Goal: Task Accomplishment & Management: Complete application form

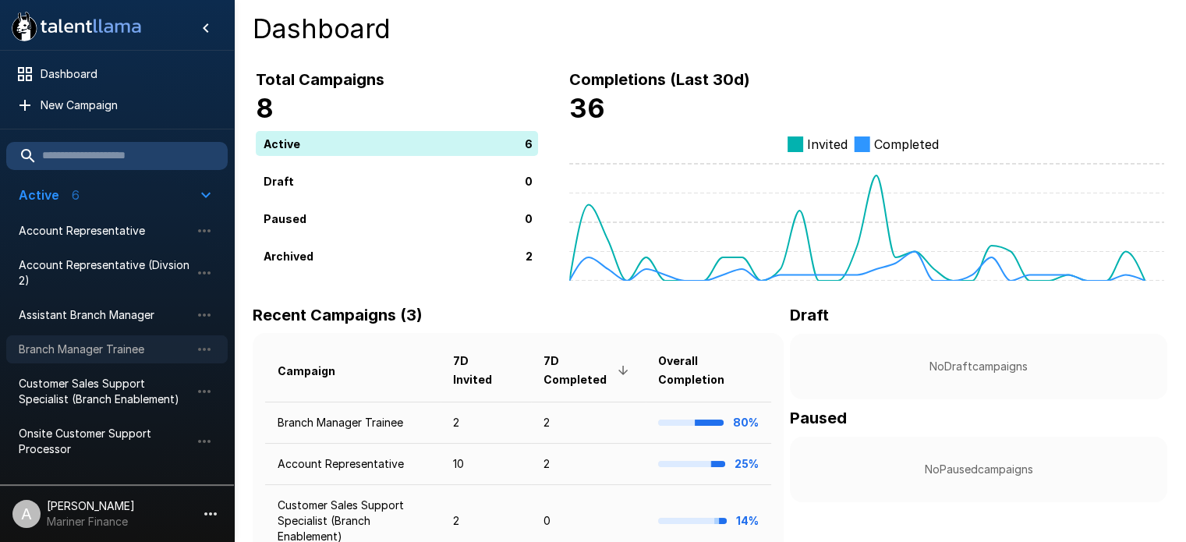
click at [105, 344] on span "Branch Manager Trainee" at bounding box center [105, 350] width 172 height 16
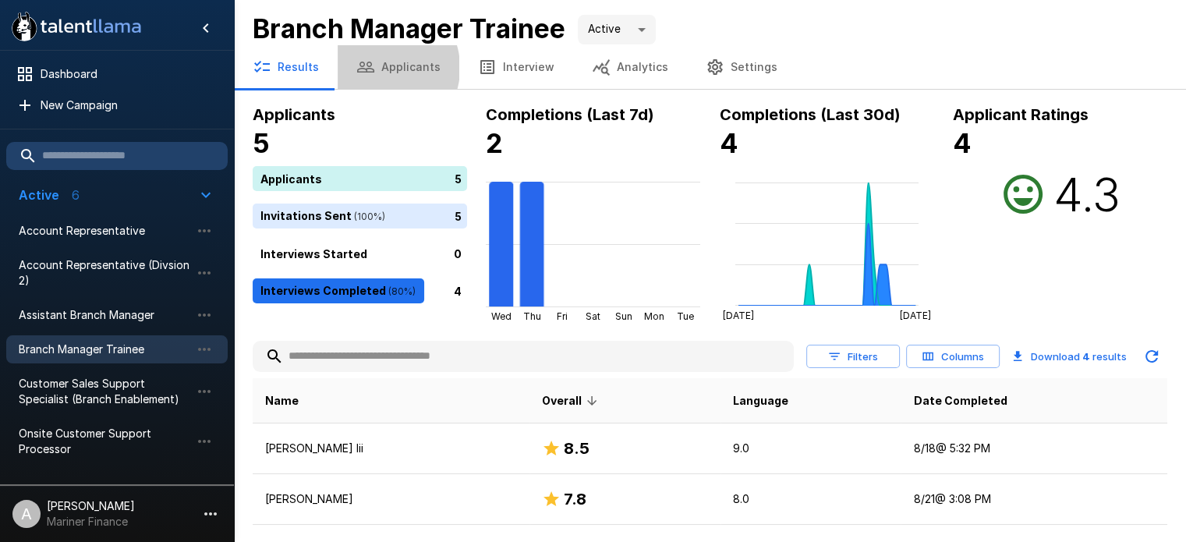
click at [377, 68] on button "Applicants" at bounding box center [399, 67] width 122 height 44
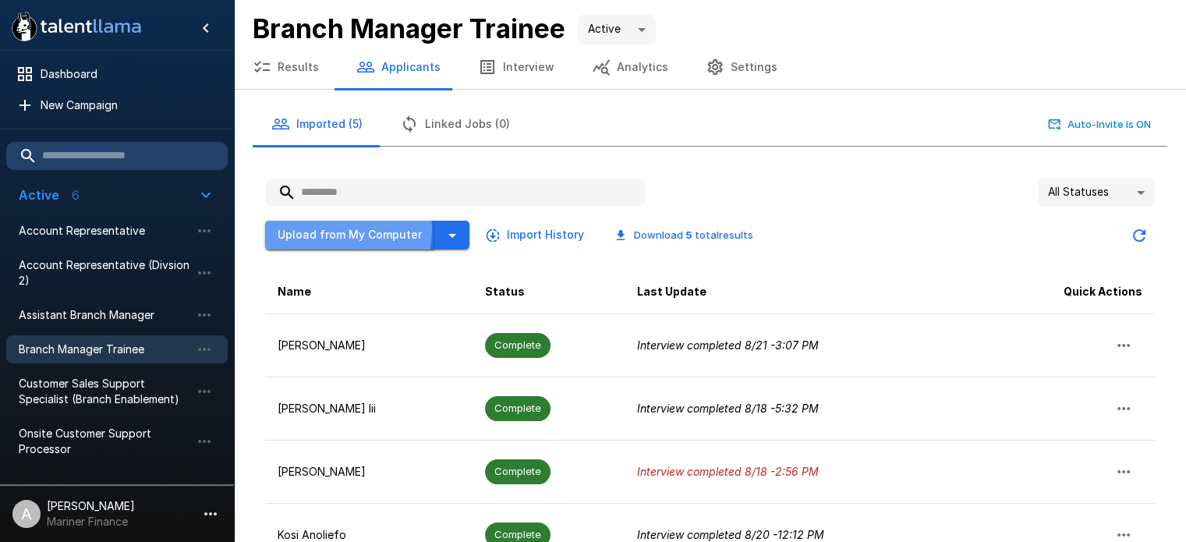
click at [323, 228] on button "Upload from My Computer" at bounding box center [350, 235] width 170 height 29
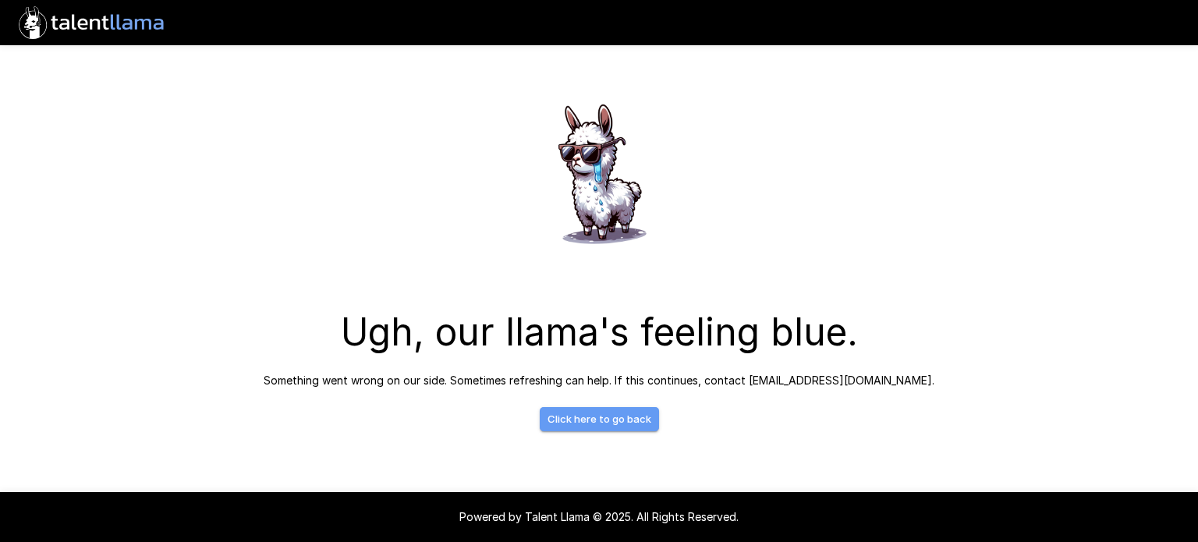
click at [609, 426] on link "Click here to go back" at bounding box center [599, 419] width 119 height 24
